Goal: Task Accomplishment & Management: Manage account settings

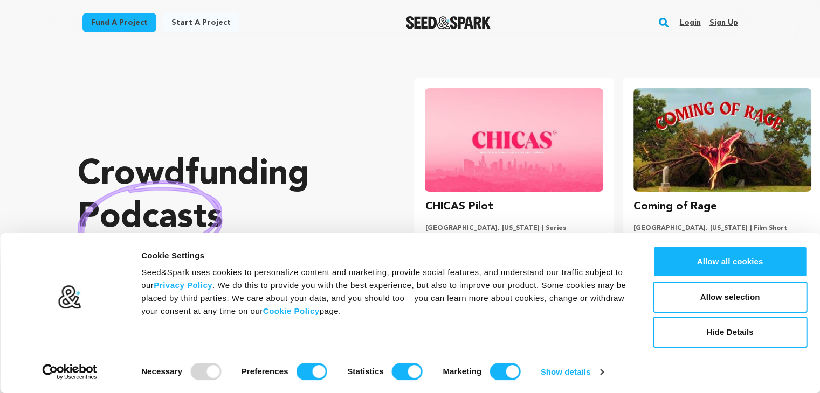
click at [716, 20] on link "Sign up" at bounding box center [723, 22] width 29 height 17
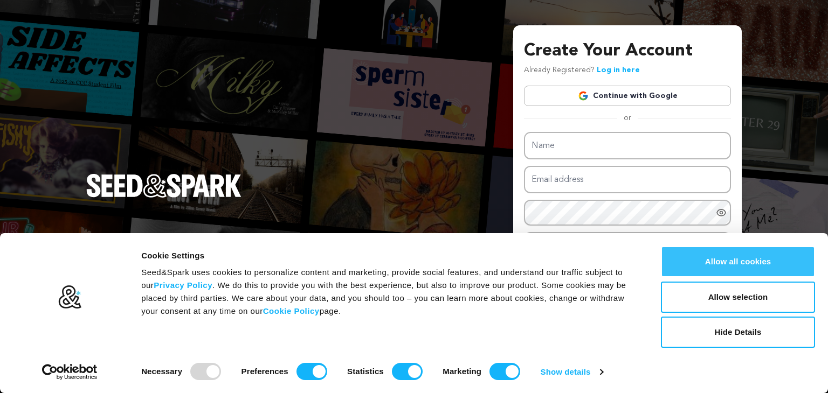
click at [733, 267] on button "Allow all cookies" at bounding box center [738, 261] width 154 height 31
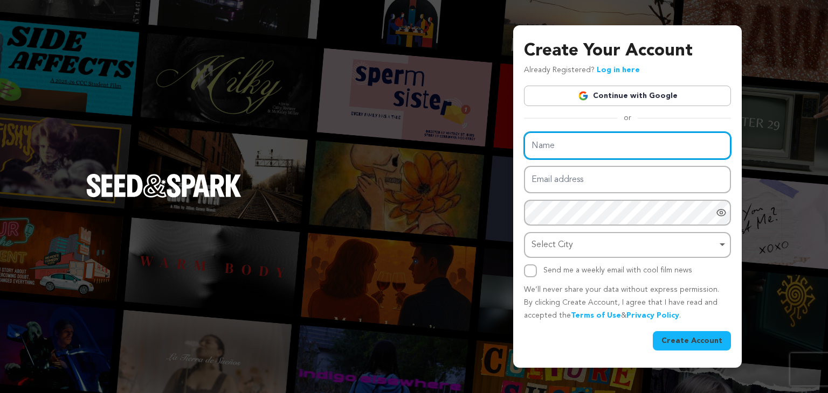
click at [556, 150] on input "Name" at bounding box center [627, 145] width 207 height 27
type input "Asher and Tomar Solicitors"
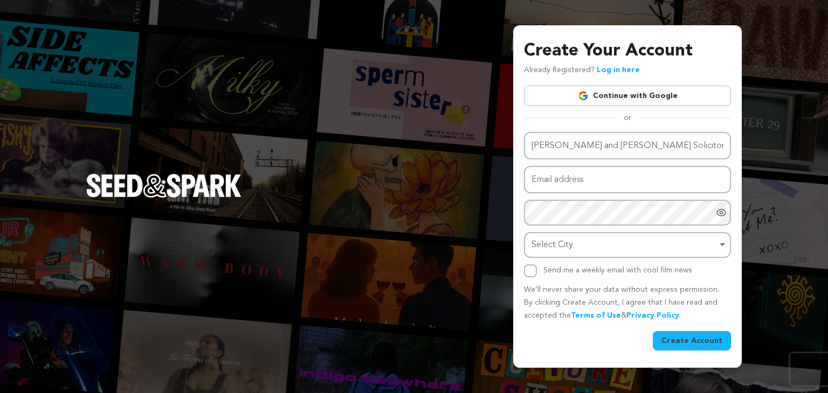
click at [606, 198] on div "Name Asher and Tomar Solicitors Email address Password Password must have at le…" at bounding box center [627, 205] width 207 height 146
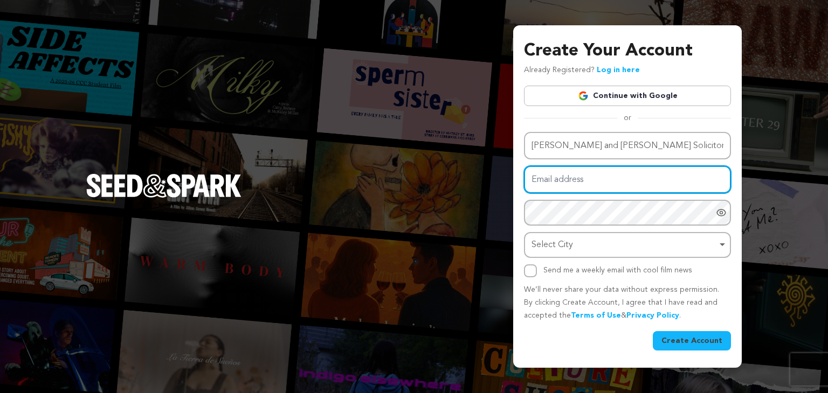
click at [608, 192] on input "Email address" at bounding box center [627, 179] width 207 height 27
type input "ashertomar21@gmail.com"
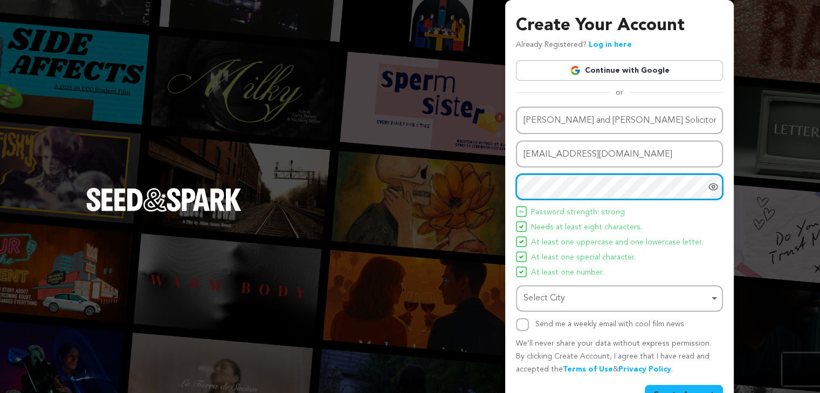
scroll to position [28, 0]
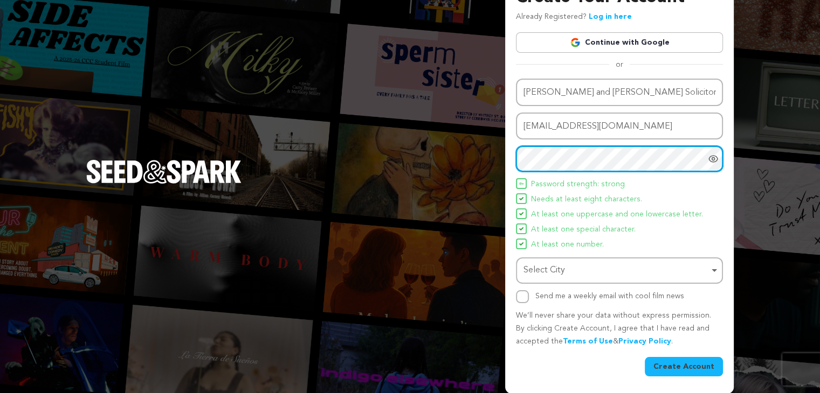
click at [599, 279] on div "Select City Remove item" at bounding box center [619, 271] width 196 height 20
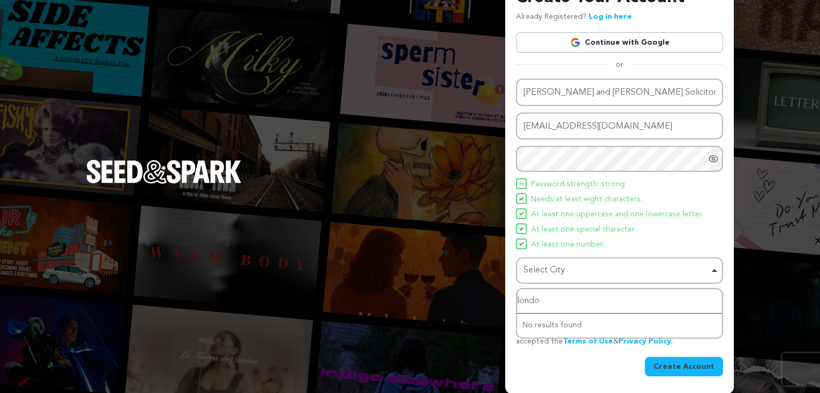
type input "london"
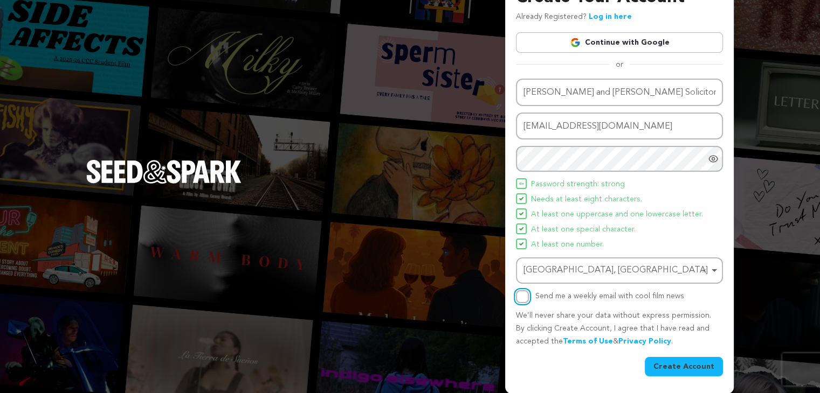
click at [526, 295] on input "Send me a weekly email with cool film news" at bounding box center [522, 297] width 13 height 13
checkbox input "true"
click at [662, 361] on button "Create Account" at bounding box center [684, 366] width 78 height 19
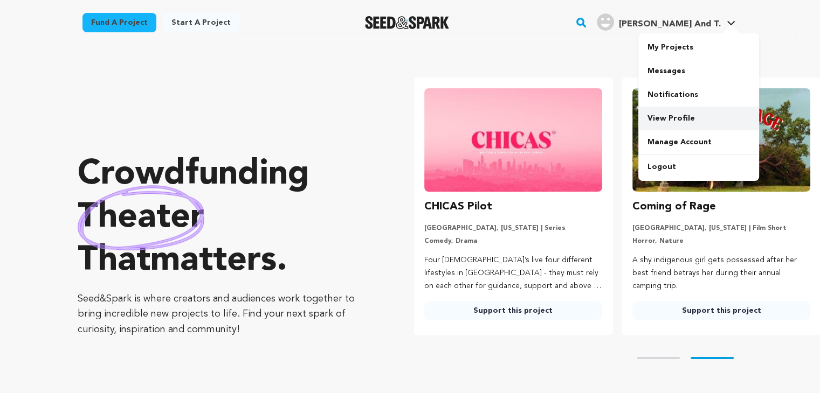
scroll to position [0, 216]
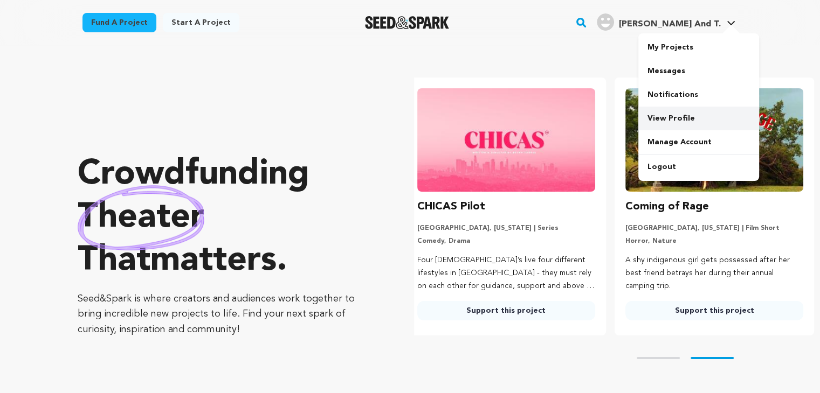
click at [682, 119] on link "View Profile" at bounding box center [698, 119] width 121 height 24
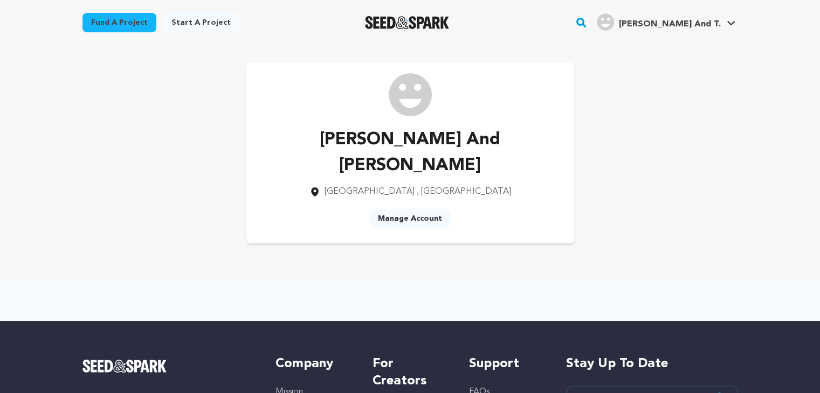
click at [410, 209] on link "Manage Account" at bounding box center [409, 218] width 81 height 19
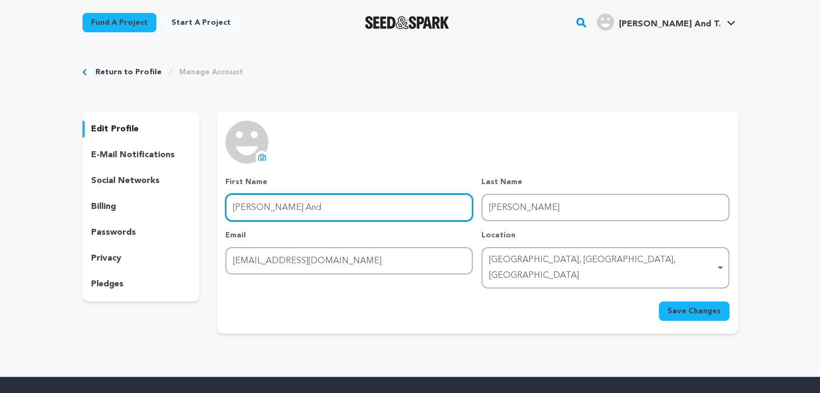
click at [321, 215] on input "Asher And" at bounding box center [348, 207] width 247 height 27
type input "Asher and Tomar"
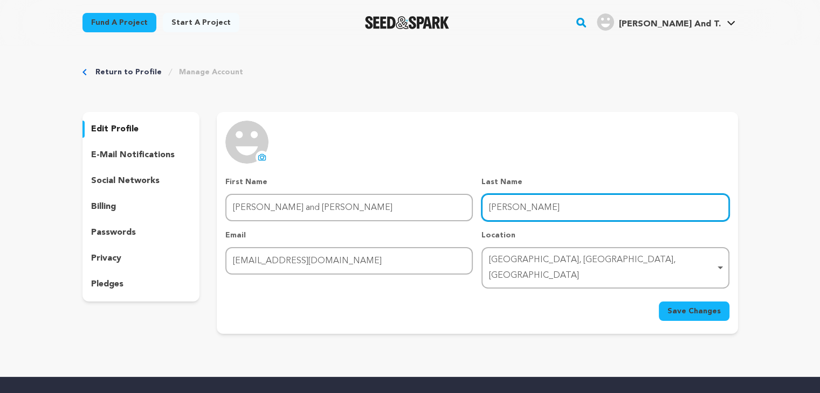
drag, startPoint x: 515, startPoint y: 201, endPoint x: 469, endPoint y: 204, distance: 46.5
click at [469, 204] on div "First Name First Name Asher and Tomar Last Name Last Name Tomar Email Email ash…" at bounding box center [476, 233] width 503 height 112
type input "Solicitors"
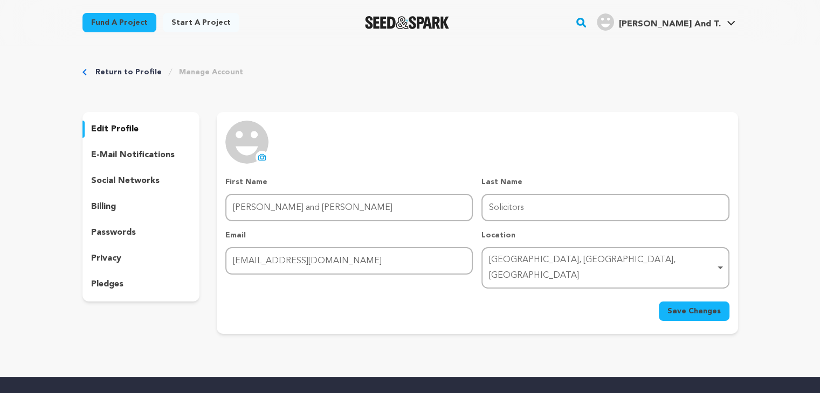
click at [706, 302] on button "Save Changes" at bounding box center [694, 311] width 71 height 19
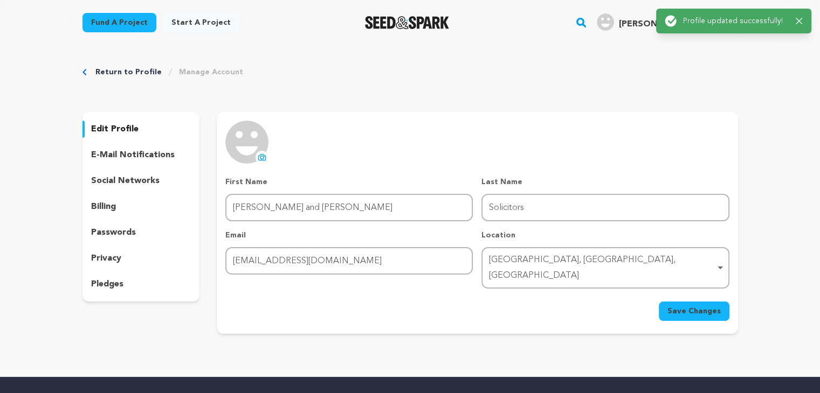
click at [263, 154] on icon at bounding box center [262, 157] width 9 height 9
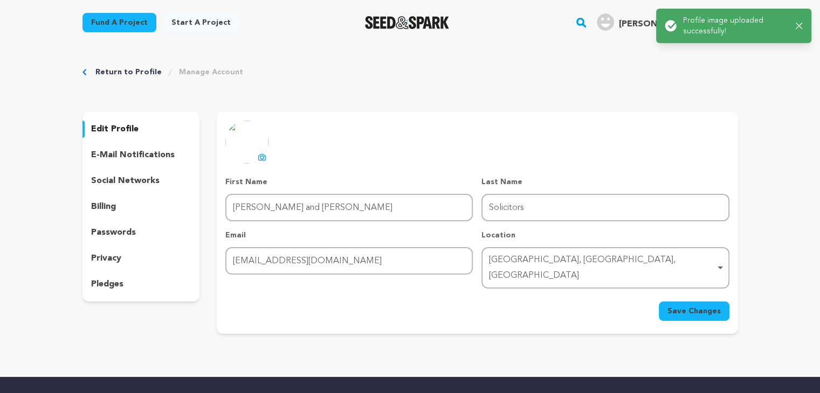
click at [140, 176] on p "social networks" at bounding box center [125, 181] width 68 height 13
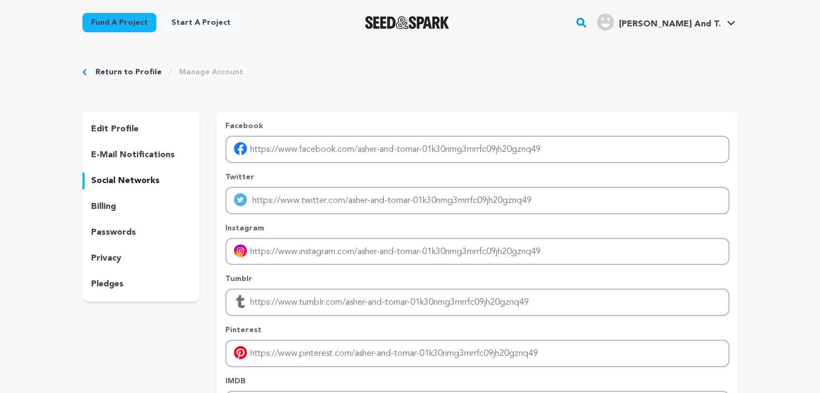
click at [697, 22] on span "Asher And T." at bounding box center [669, 24] width 102 height 9
